Goal: Task Accomplishment & Management: Manage account settings

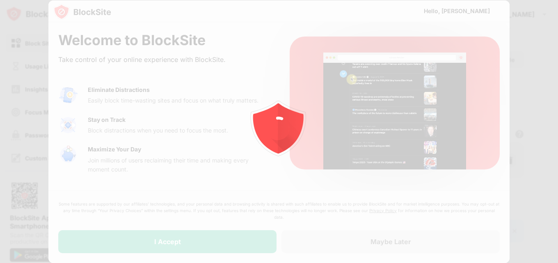
click at [195, 246] on div at bounding box center [279, 131] width 558 height 263
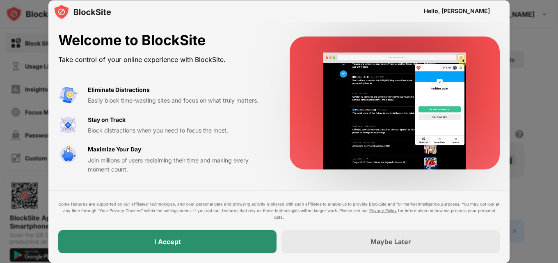
click at [195, 235] on div "I Accept" at bounding box center [167, 241] width 218 height 23
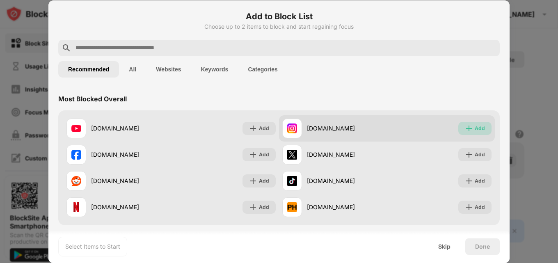
click at [475, 130] on div "Add" at bounding box center [480, 128] width 10 height 8
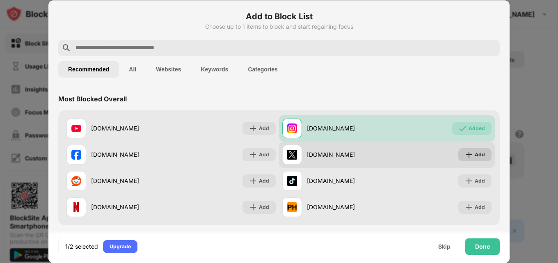
click at [465, 154] on img at bounding box center [469, 155] width 8 height 8
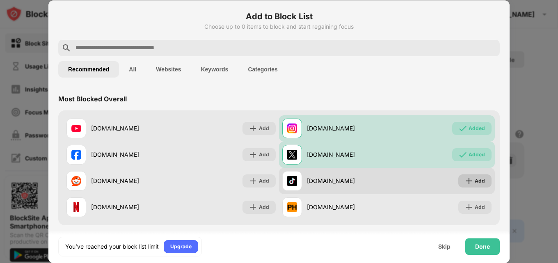
click at [476, 181] on div "Add" at bounding box center [480, 181] width 10 height 8
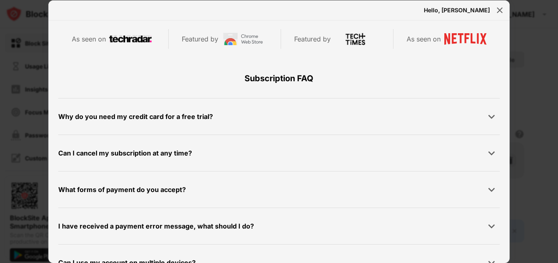
scroll to position [390, 0]
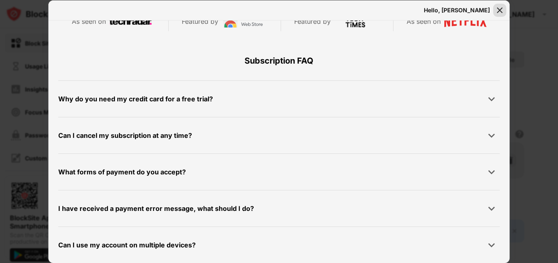
click at [499, 10] on img at bounding box center [500, 10] width 8 height 8
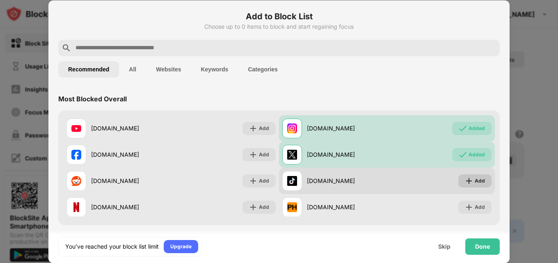
click at [475, 183] on div "Add" at bounding box center [480, 181] width 10 height 8
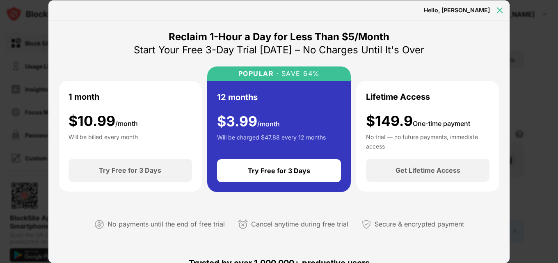
click at [500, 9] on img at bounding box center [500, 10] width 8 height 8
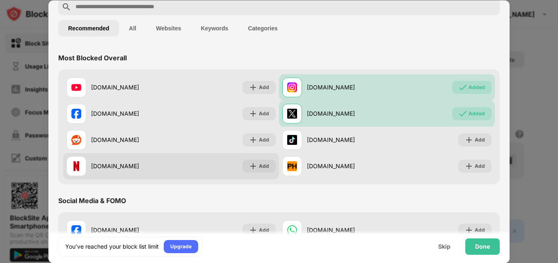
scroll to position [123, 0]
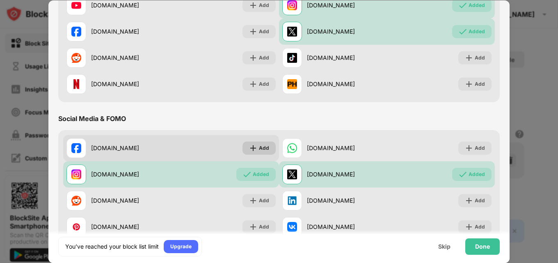
click at [249, 148] on img at bounding box center [253, 148] width 8 height 8
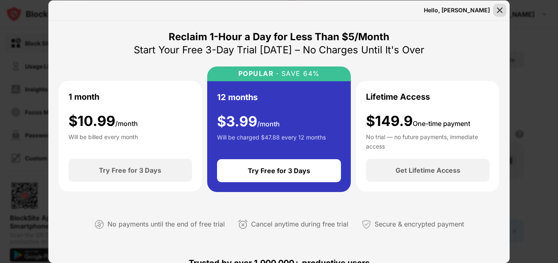
click at [497, 11] on img at bounding box center [500, 10] width 8 height 8
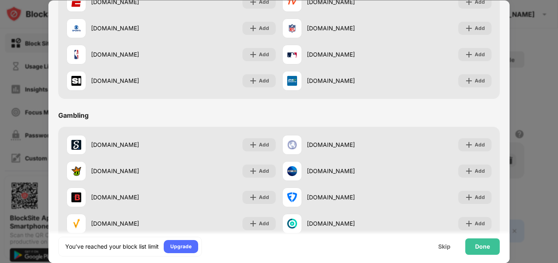
scroll to position [860, 0]
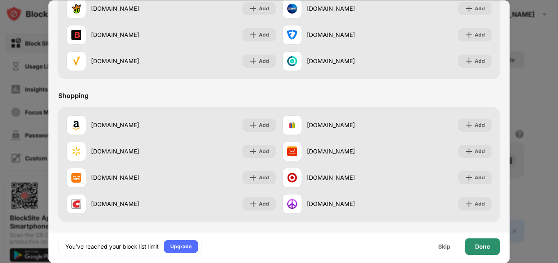
click at [488, 253] on div "Done" at bounding box center [482, 246] width 34 height 16
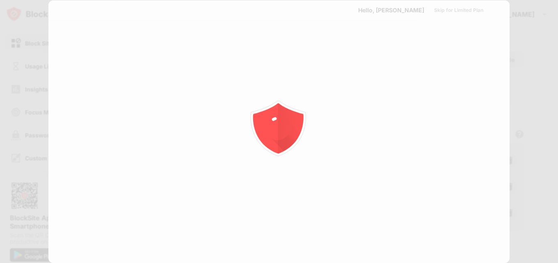
scroll to position [0, 0]
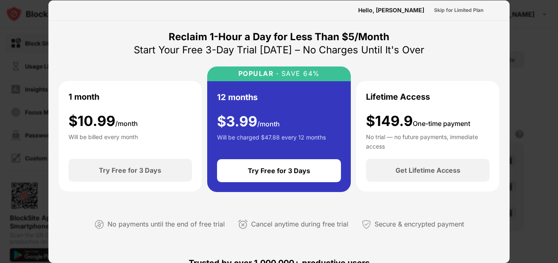
click at [516, 25] on div at bounding box center [279, 131] width 558 height 263
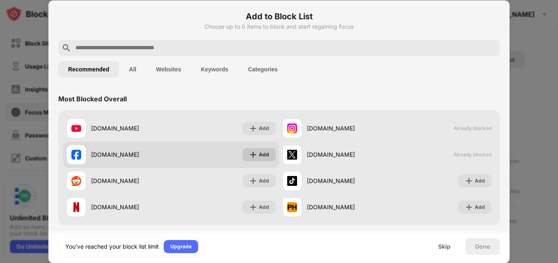
click at [269, 156] on div "Add" at bounding box center [258, 154] width 33 height 13
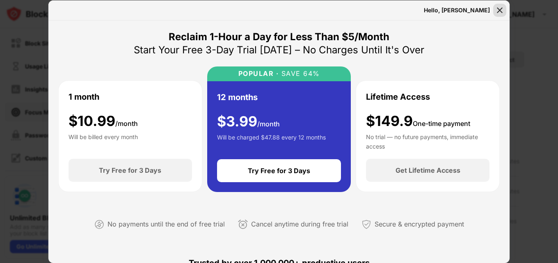
click at [501, 12] on img at bounding box center [500, 10] width 8 height 8
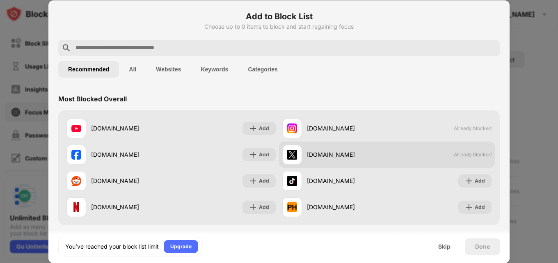
click at [458, 151] on div "[DOMAIN_NAME] Already blocked" at bounding box center [387, 155] width 216 height 26
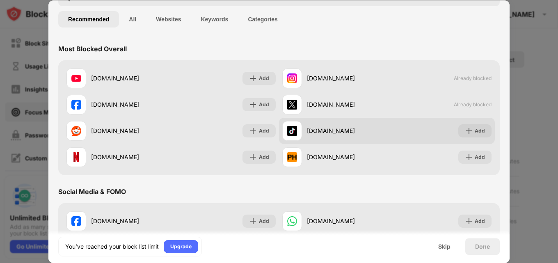
scroll to position [41, 0]
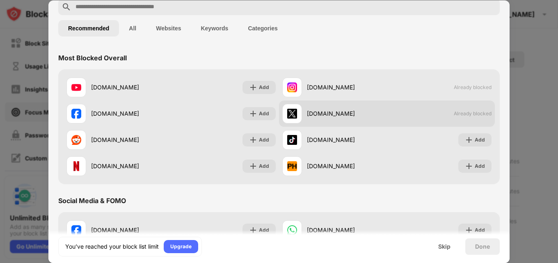
click at [316, 120] on div "[DOMAIN_NAME]" at bounding box center [334, 114] width 105 height 20
click at [454, 110] on span "Already blocked" at bounding box center [473, 113] width 38 height 6
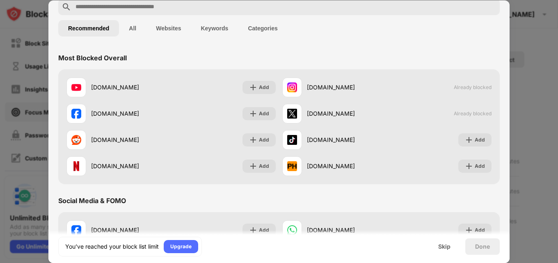
click at [270, 30] on button "Categories" at bounding box center [262, 28] width 49 height 16
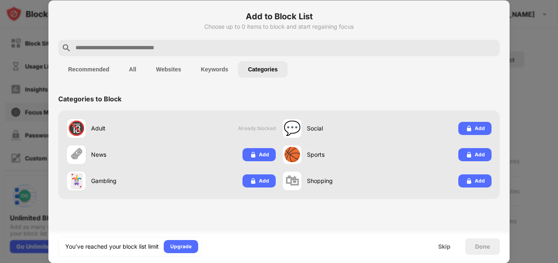
click at [213, 67] on button "Keywords" at bounding box center [214, 69] width 47 height 16
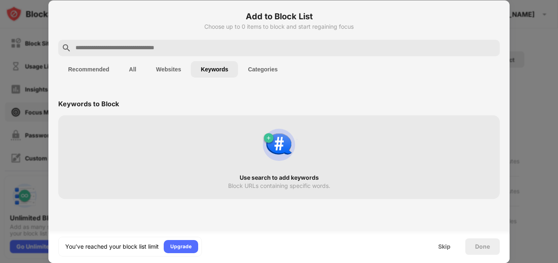
click at [172, 69] on button "Websites" at bounding box center [168, 69] width 45 height 16
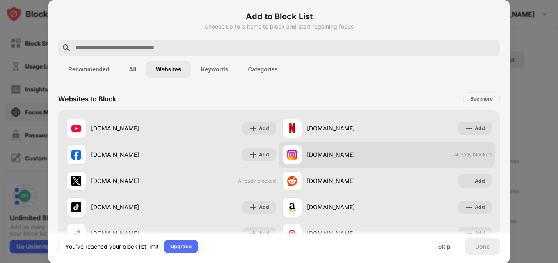
click at [473, 155] on span "Already blocked" at bounding box center [473, 154] width 38 height 6
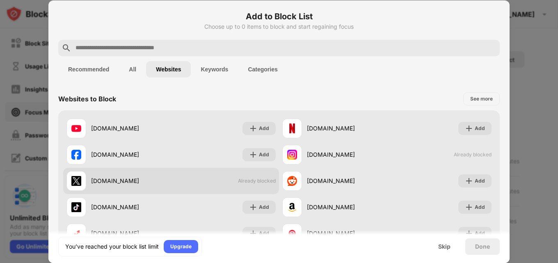
click at [146, 180] on div "[DOMAIN_NAME]" at bounding box center [131, 180] width 80 height 9
click at [75, 182] on img at bounding box center [76, 181] width 10 height 10
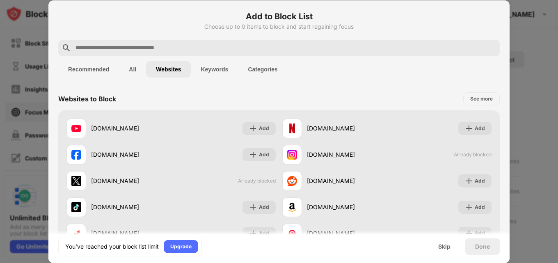
click at [128, 71] on button "All" at bounding box center [132, 69] width 27 height 16
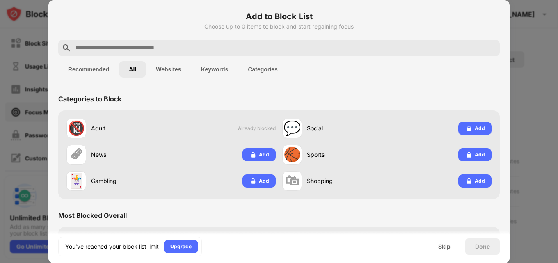
click at [111, 68] on button "Recommended" at bounding box center [88, 69] width 61 height 16
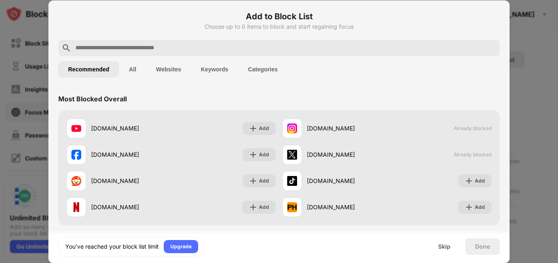
click at [144, 52] on input "text" at bounding box center [286, 48] width 422 height 10
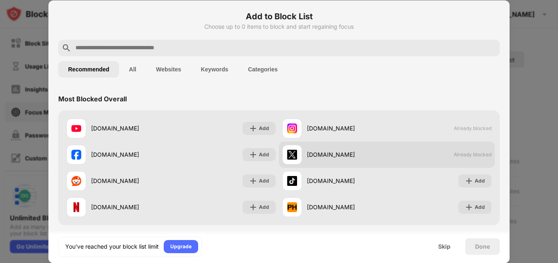
click at [333, 160] on div "[DOMAIN_NAME]" at bounding box center [334, 155] width 105 height 20
click at [295, 160] on div at bounding box center [292, 155] width 20 height 20
drag, startPoint x: 471, startPoint y: 156, endPoint x: 483, endPoint y: 156, distance: 11.9
click at [483, 156] on span "Already blocked" at bounding box center [473, 154] width 38 height 6
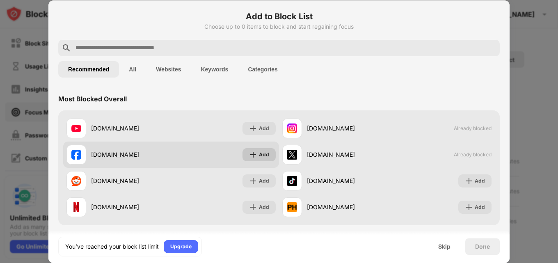
click at [254, 157] on img at bounding box center [253, 155] width 8 height 8
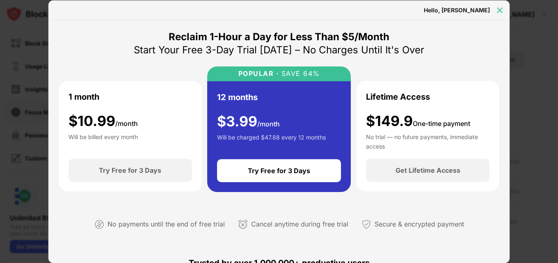
click at [503, 12] on img at bounding box center [500, 10] width 8 height 8
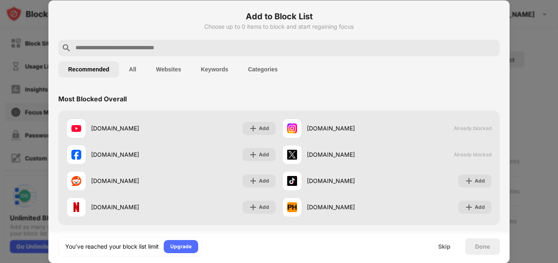
click at [533, 85] on div at bounding box center [279, 131] width 558 height 263
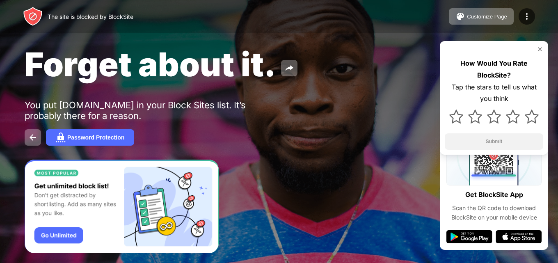
drag, startPoint x: 99, startPoint y: 69, endPoint x: 208, endPoint y: 73, distance: 108.4
click at [203, 73] on span "Forget about it." at bounding box center [151, 64] width 252 height 40
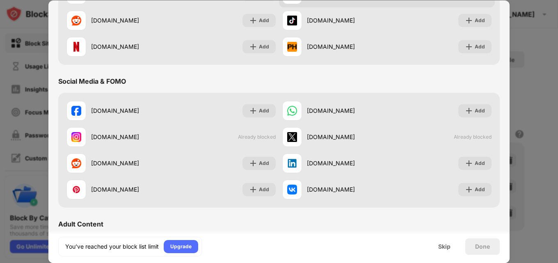
scroll to position [164, 0]
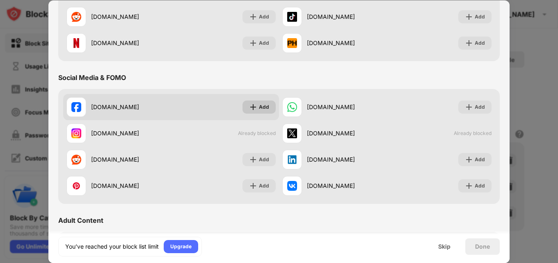
click at [253, 108] on img at bounding box center [253, 107] width 8 height 8
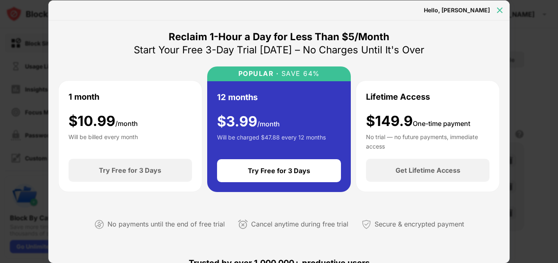
click at [506, 9] on div at bounding box center [499, 10] width 13 height 13
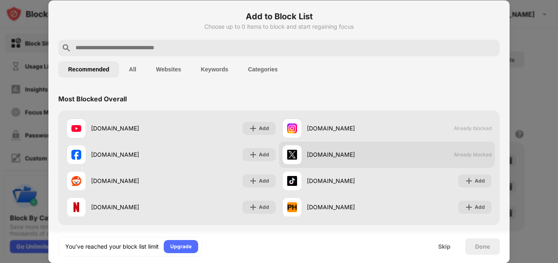
drag, startPoint x: 448, startPoint y: 154, endPoint x: 324, endPoint y: 159, distance: 124.4
click at [342, 159] on div "[DOMAIN_NAME] Already blocked" at bounding box center [387, 155] width 216 height 26
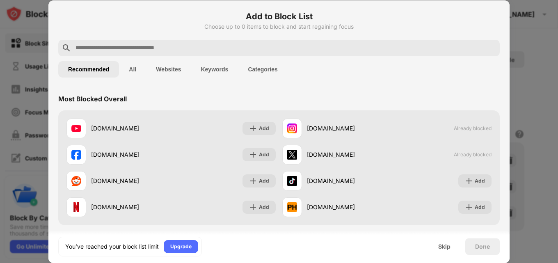
click at [130, 70] on button "All" at bounding box center [132, 69] width 27 height 16
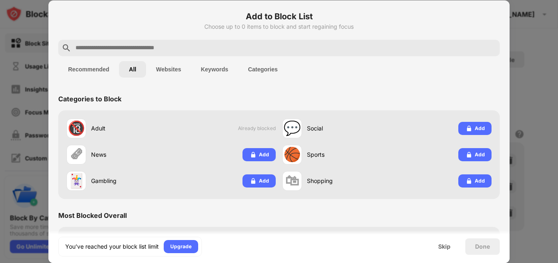
click at [165, 76] on button "Websites" at bounding box center [168, 69] width 45 height 16
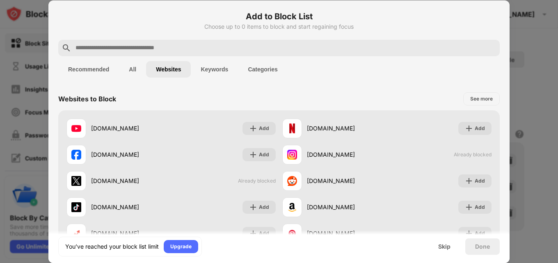
click at [215, 65] on button "Keywords" at bounding box center [214, 69] width 47 height 16
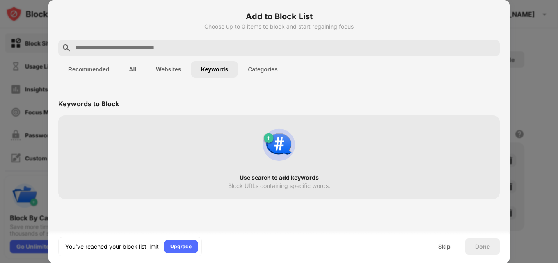
click at [266, 71] on button "Categories" at bounding box center [262, 69] width 49 height 16
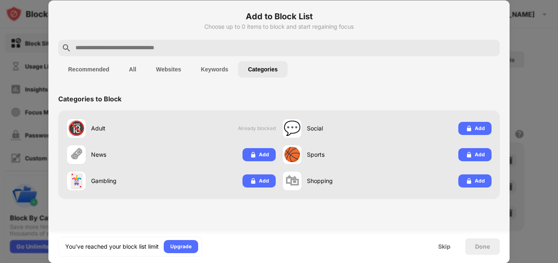
click at [96, 67] on button "Recommended" at bounding box center [88, 69] width 61 height 16
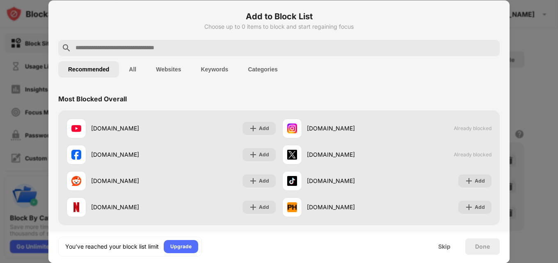
click at [132, 69] on button "All" at bounding box center [132, 69] width 27 height 16
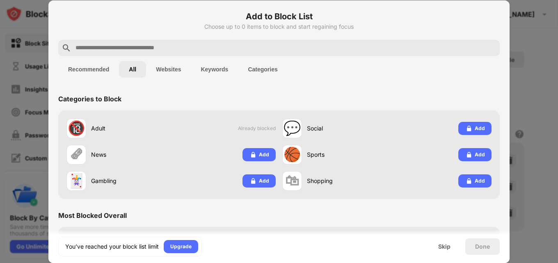
click at [178, 69] on button "Websites" at bounding box center [168, 69] width 45 height 16
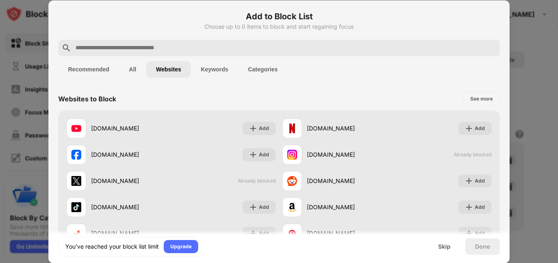
click at [209, 69] on button "Keywords" at bounding box center [214, 69] width 47 height 16
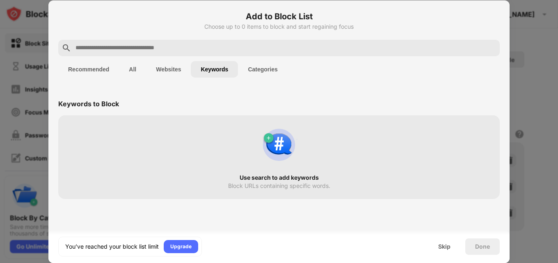
click at [254, 69] on button "Categories" at bounding box center [262, 69] width 49 height 16
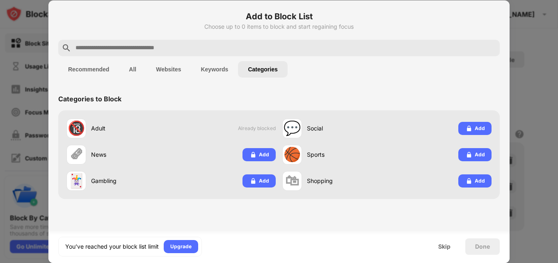
click at [215, 64] on button "Keywords" at bounding box center [214, 69] width 47 height 16
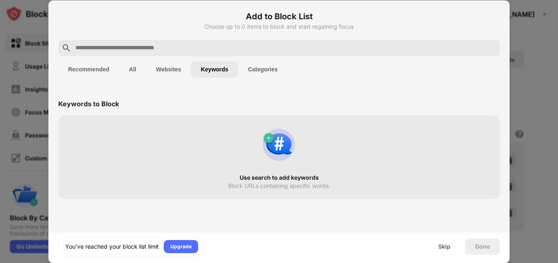
click at [159, 66] on button "Websites" at bounding box center [168, 69] width 45 height 16
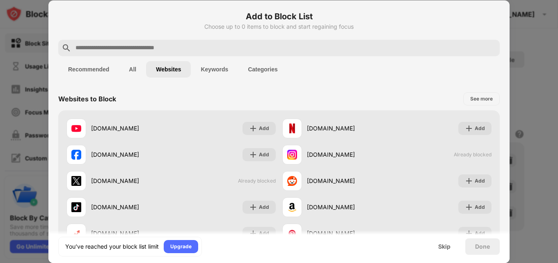
click at [140, 70] on button "All" at bounding box center [132, 69] width 27 height 16
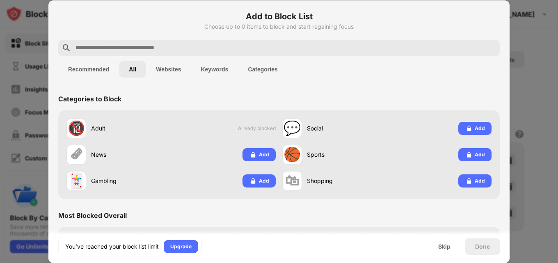
click at [72, 73] on button "Recommended" at bounding box center [88, 69] width 61 height 16
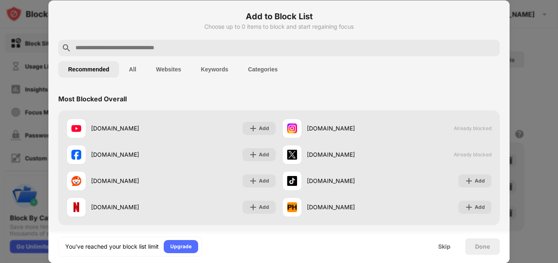
click at [281, 17] on h6 "Add to Block List" at bounding box center [279, 16] width 442 height 12
drag, startPoint x: 281, startPoint y: 17, endPoint x: 265, endPoint y: 34, distance: 23.3
click at [273, 24] on div "Add to Block List Choose up to 0 items to block and start regaining focus" at bounding box center [279, 25] width 442 height 30
click at [265, 35] on div "Add to Block List Choose up to 0 items to block and start regaining focus" at bounding box center [279, 25] width 442 height 30
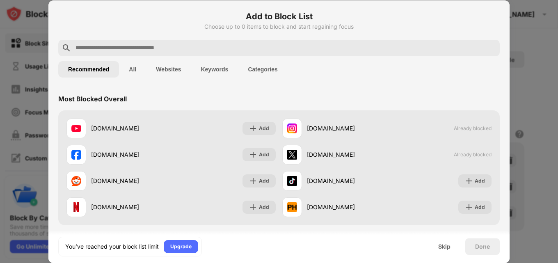
click at [238, 27] on div "Choose up to 0 items to block and start regaining focus" at bounding box center [279, 26] width 442 height 7
click at [130, 73] on button "All" at bounding box center [132, 69] width 27 height 16
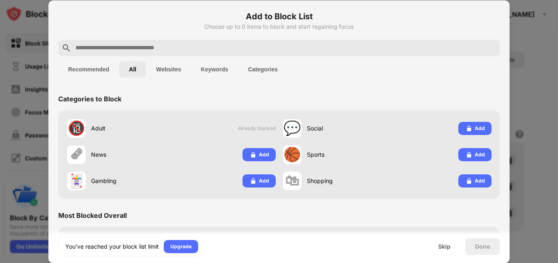
click at [170, 69] on button "Websites" at bounding box center [168, 69] width 45 height 16
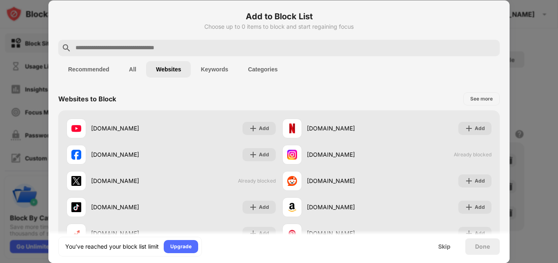
click at [215, 69] on button "Keywords" at bounding box center [214, 69] width 47 height 16
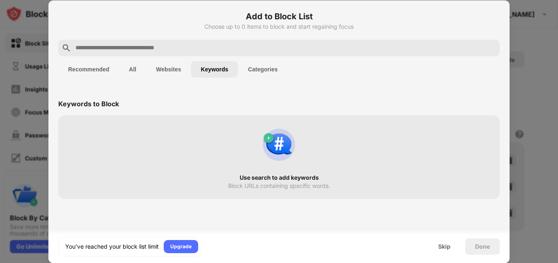
click at [262, 69] on button "Categories" at bounding box center [262, 69] width 49 height 16
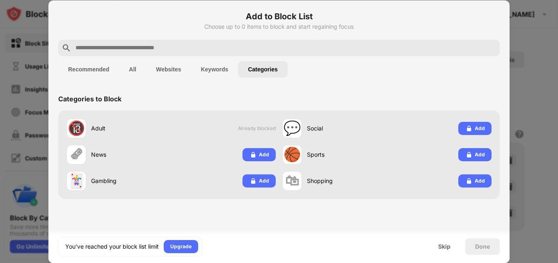
click at [175, 74] on button "Websites" at bounding box center [168, 69] width 45 height 16
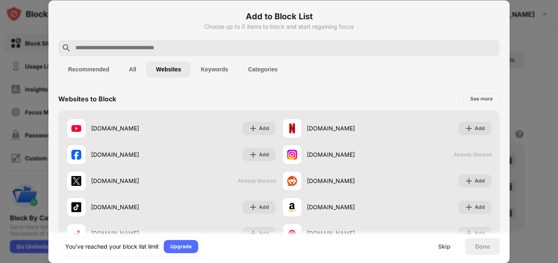
click at [130, 73] on button "All" at bounding box center [132, 69] width 27 height 16
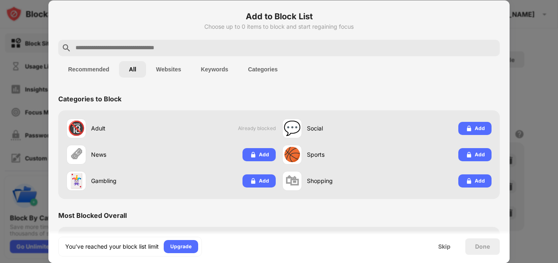
click at [108, 68] on button "Recommended" at bounding box center [88, 69] width 61 height 16
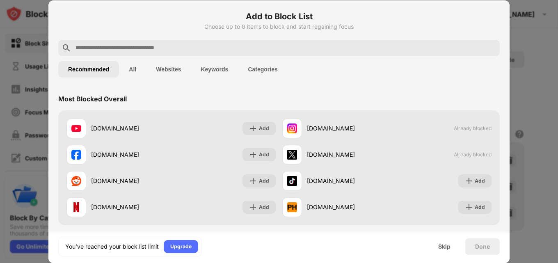
drag, startPoint x: 160, startPoint y: 71, endPoint x: 184, endPoint y: 71, distance: 23.8
click at [161, 71] on button "Websites" at bounding box center [168, 69] width 45 height 16
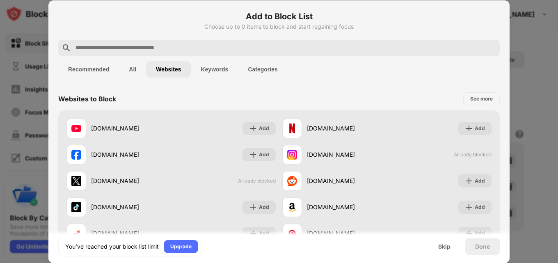
click at [227, 71] on button "Keywords" at bounding box center [214, 69] width 47 height 16
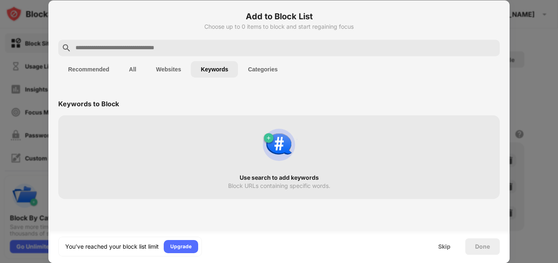
click at [255, 70] on button "Categories" at bounding box center [262, 69] width 49 height 16
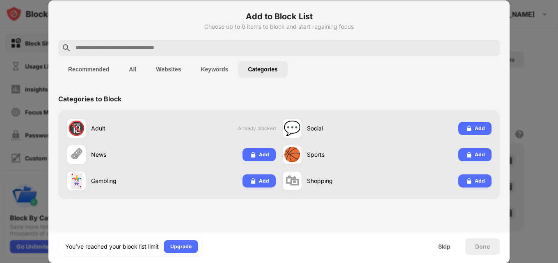
click at [186, 66] on button "Websites" at bounding box center [168, 69] width 45 height 16
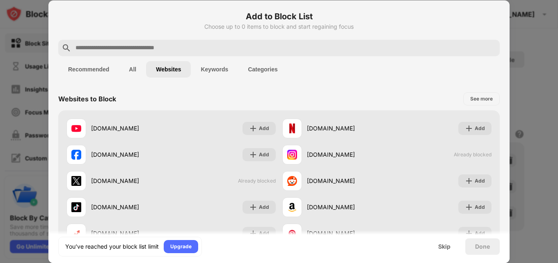
click at [146, 71] on button "All" at bounding box center [132, 69] width 27 height 16
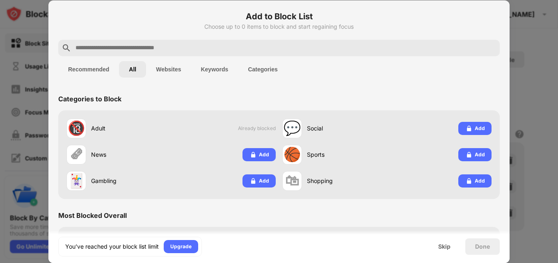
click at [103, 66] on button "Recommended" at bounding box center [88, 69] width 61 height 16
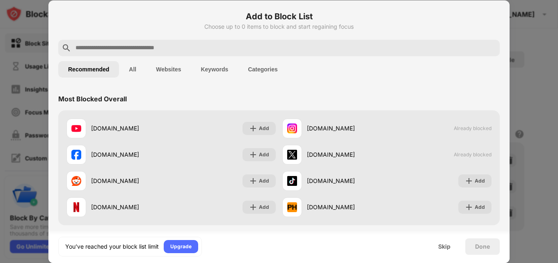
drag, startPoint x: 312, startPoint y: 158, endPoint x: 415, endPoint y: 66, distance: 138.9
click at [151, 66] on button "Websites" at bounding box center [168, 69] width 45 height 16
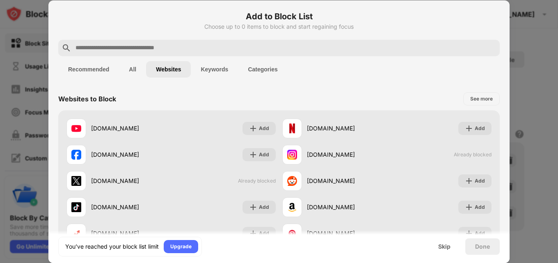
click at [344, 103] on div "Websites to Block See more" at bounding box center [279, 98] width 442 height 23
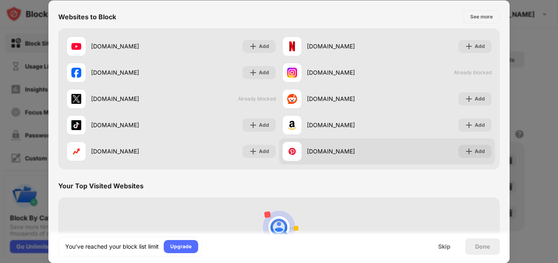
scroll to position [159, 0]
